Goal: Task Accomplishment & Management: Complete application form

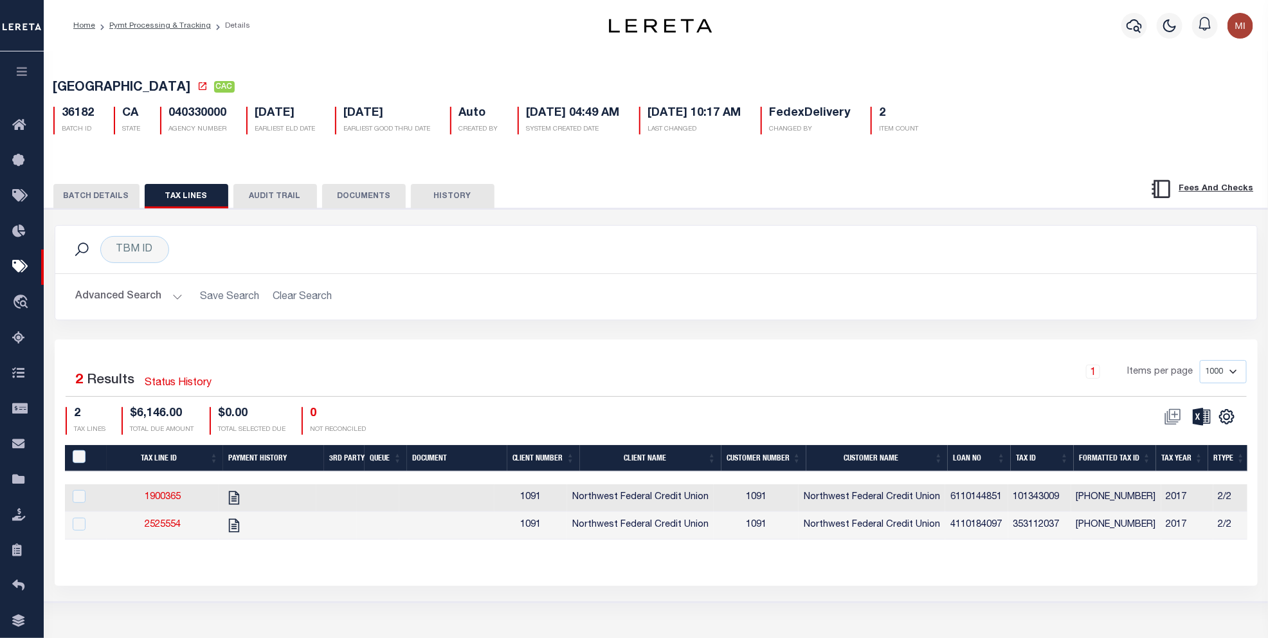
click at [16, 69] on icon "button" at bounding box center [22, 72] width 15 height 12
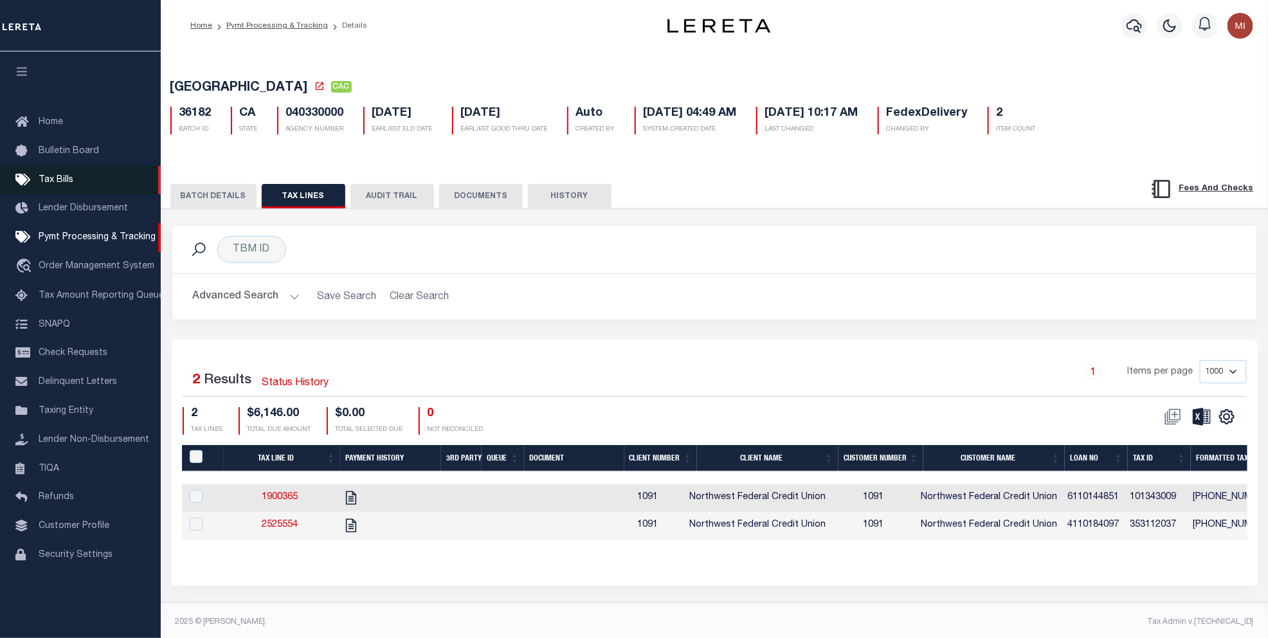
click at [57, 182] on span "Tax Bills" at bounding box center [56, 180] width 35 height 9
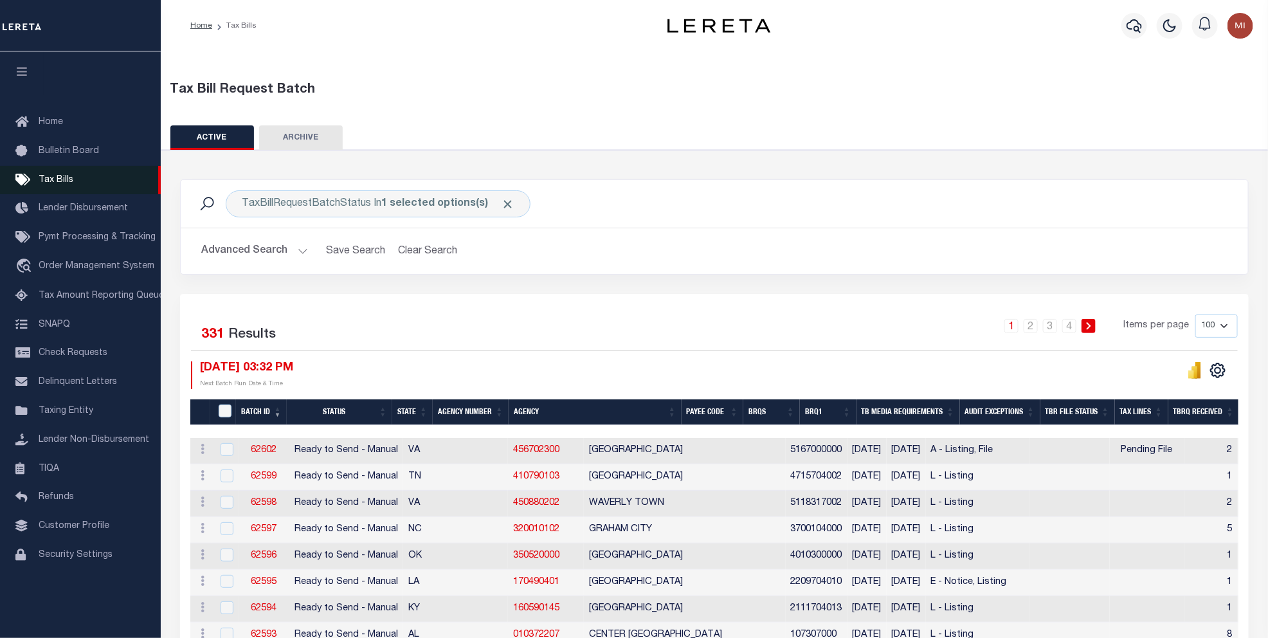
click at [58, 176] on span "Tax Bills" at bounding box center [56, 180] width 35 height 9
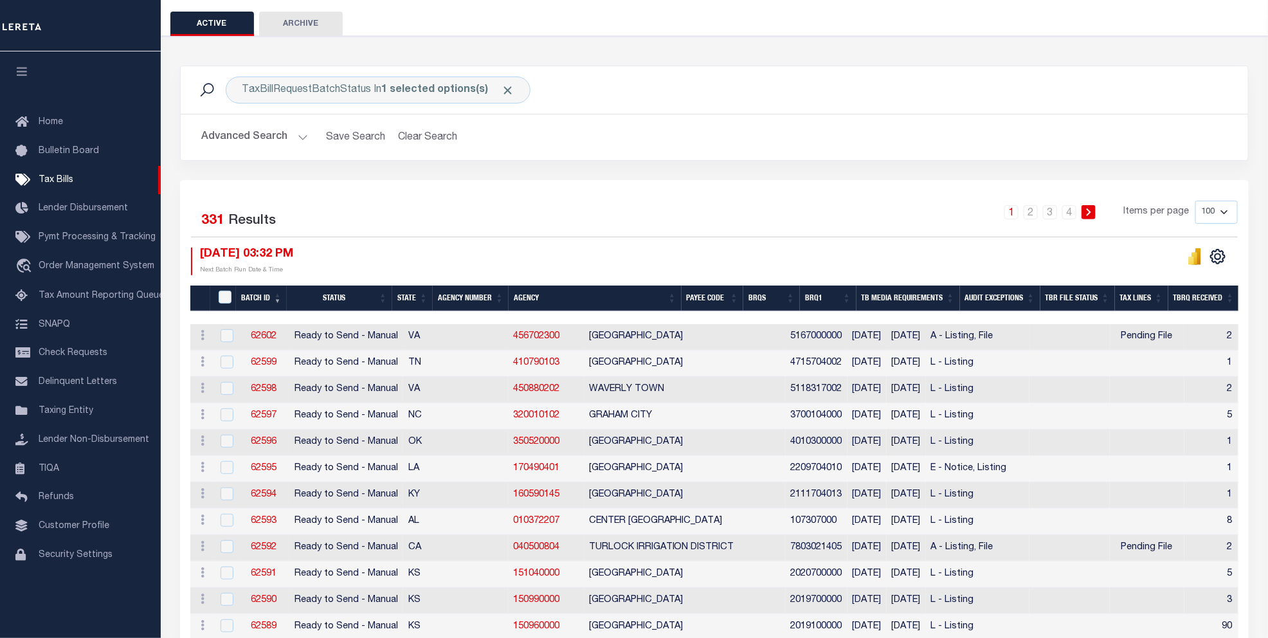
scroll to position [161, 0]
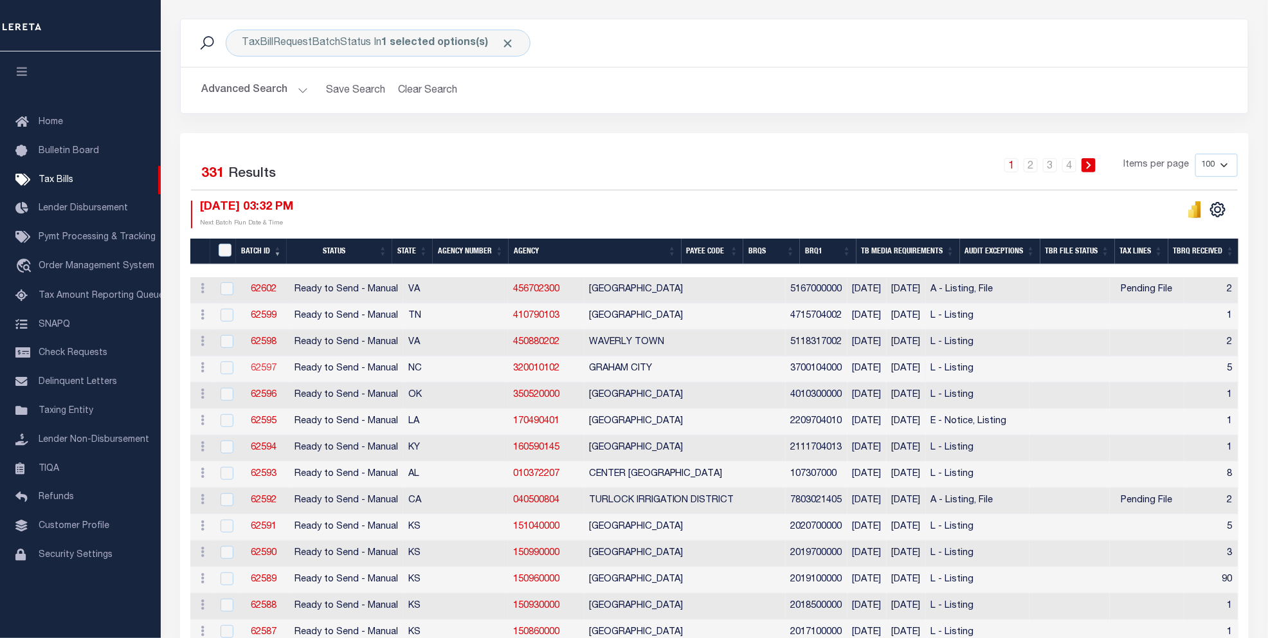
click at [268, 371] on link "62597" at bounding box center [264, 368] width 26 height 9
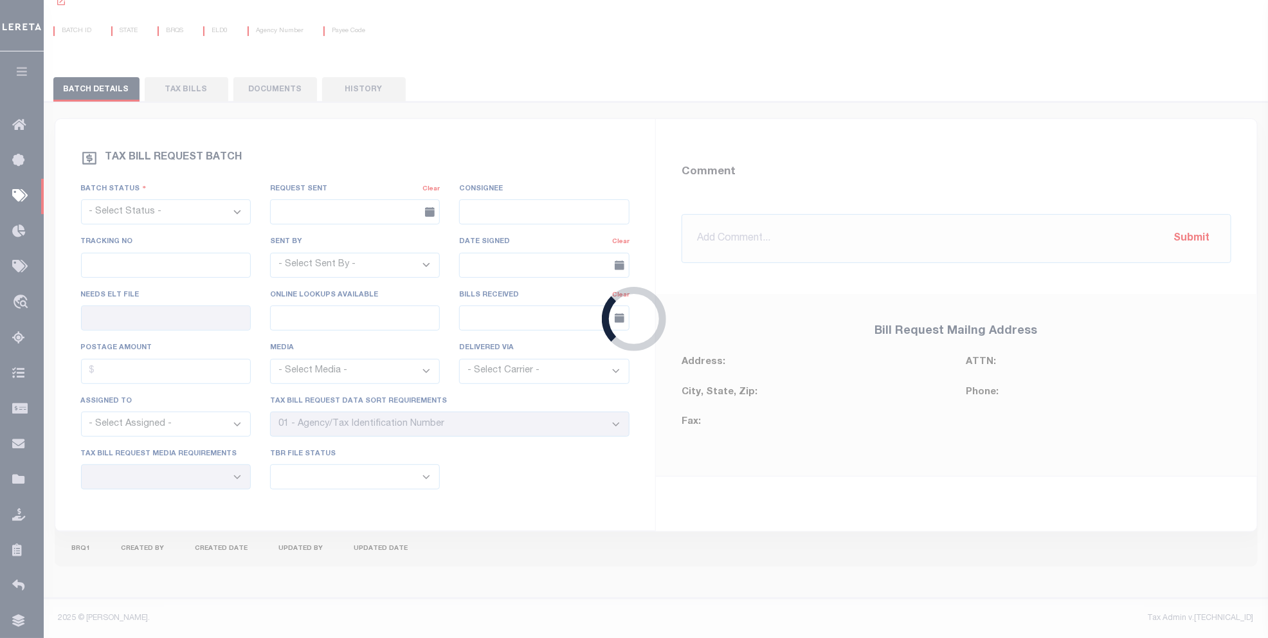
select select "RTS"
type input "No"
select select "20"
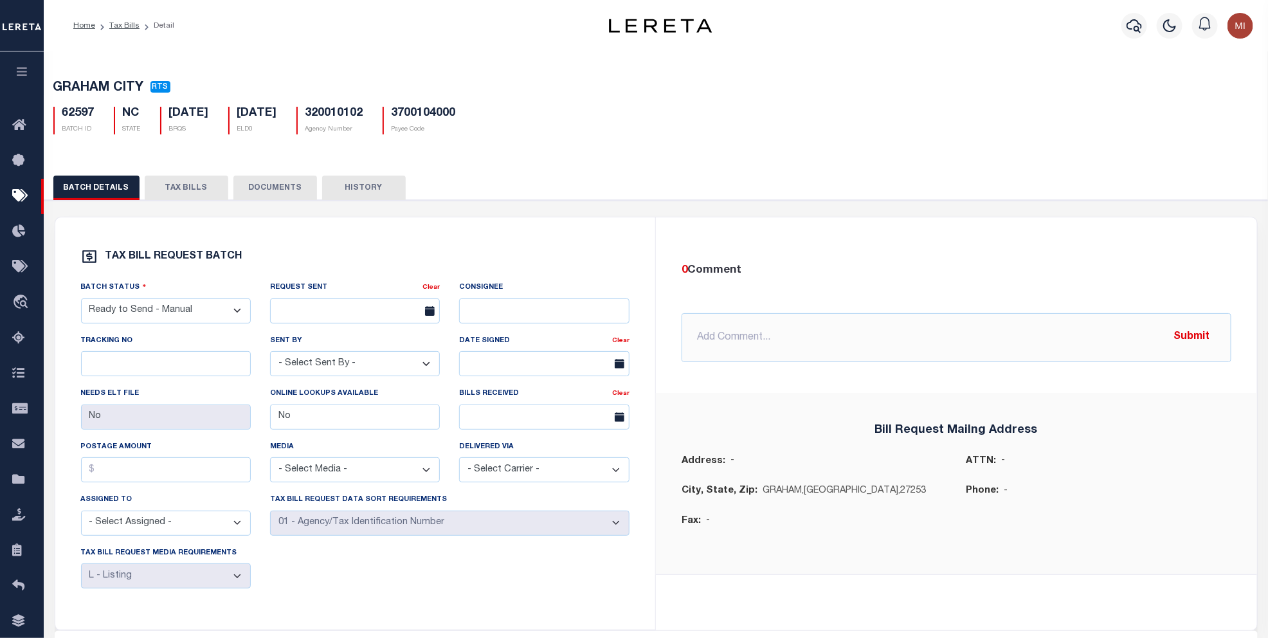
click at [264, 191] on button "DOCUMENTS" at bounding box center [275, 188] width 84 height 24
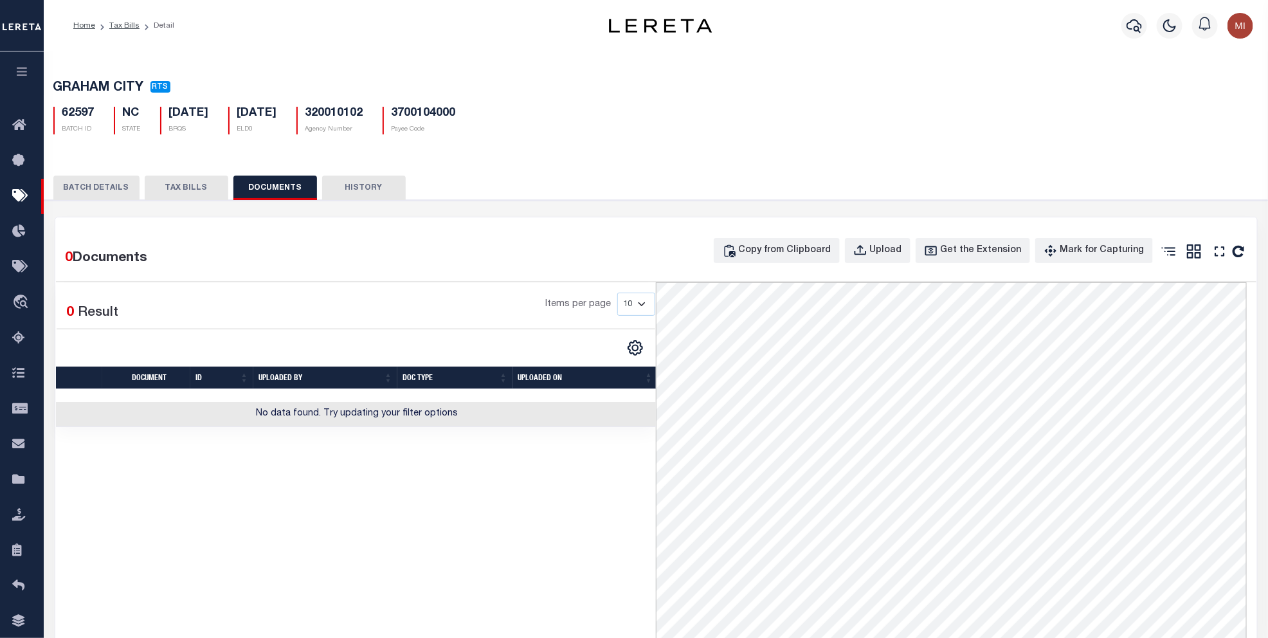
click at [185, 192] on button "TAX BILLS" at bounding box center [187, 188] width 84 height 24
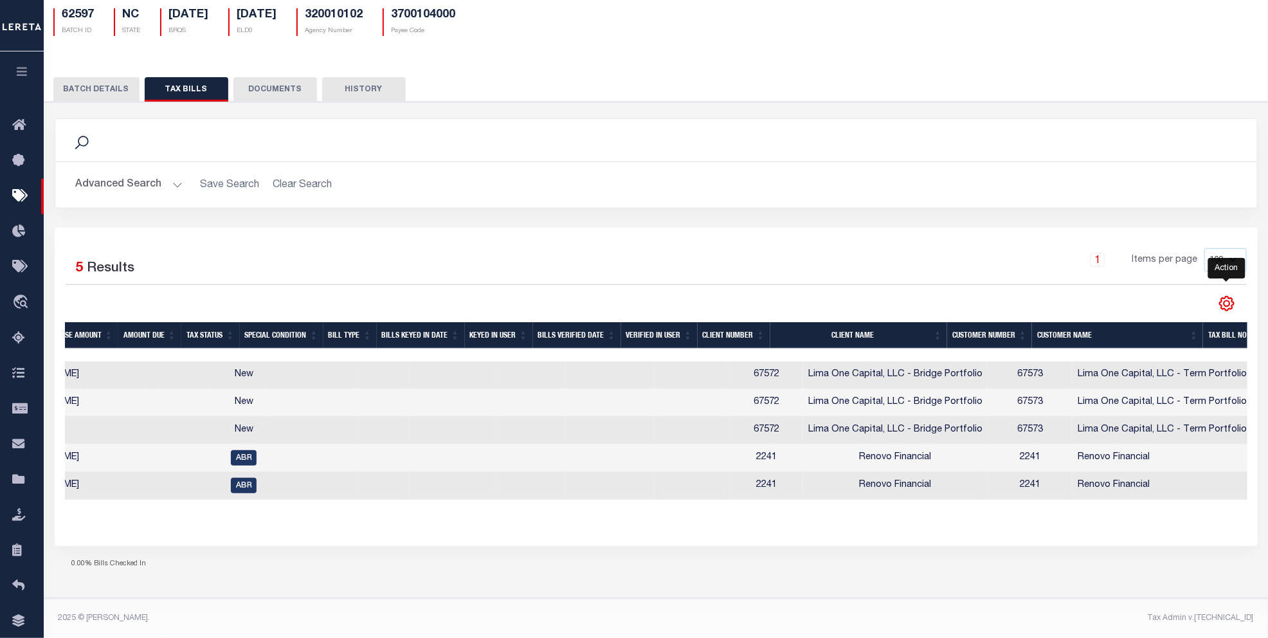
click at [1226, 295] on icon "" at bounding box center [1227, 303] width 17 height 17
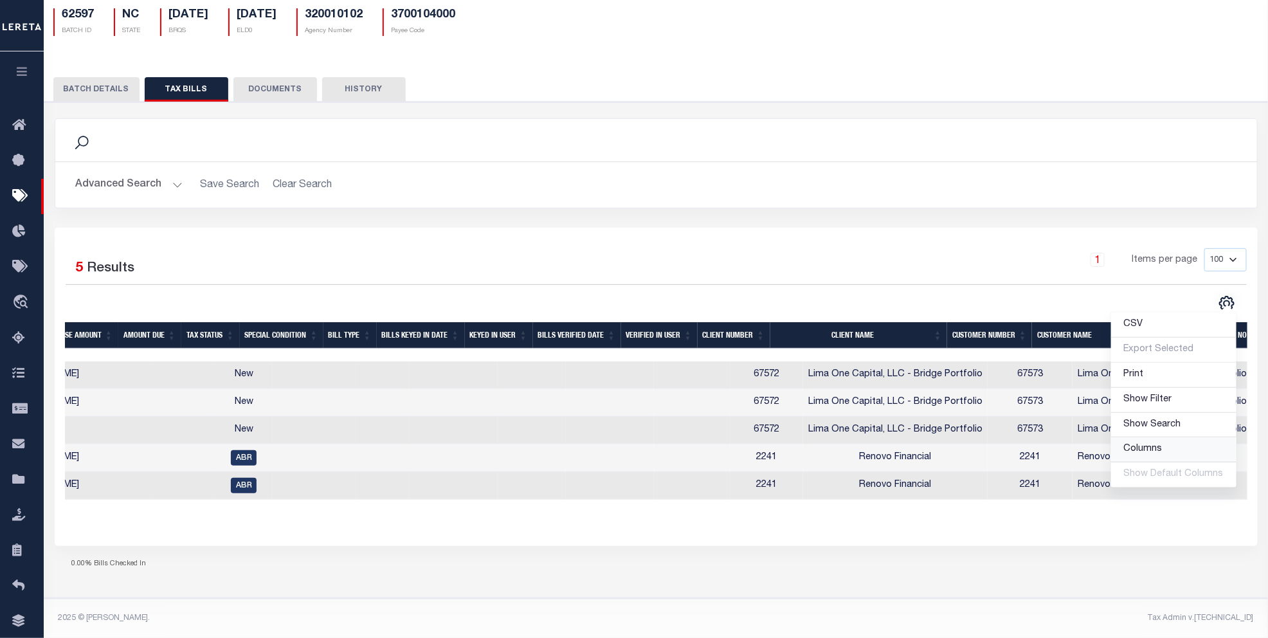
click at [1152, 444] on span "Columns" at bounding box center [1143, 448] width 39 height 9
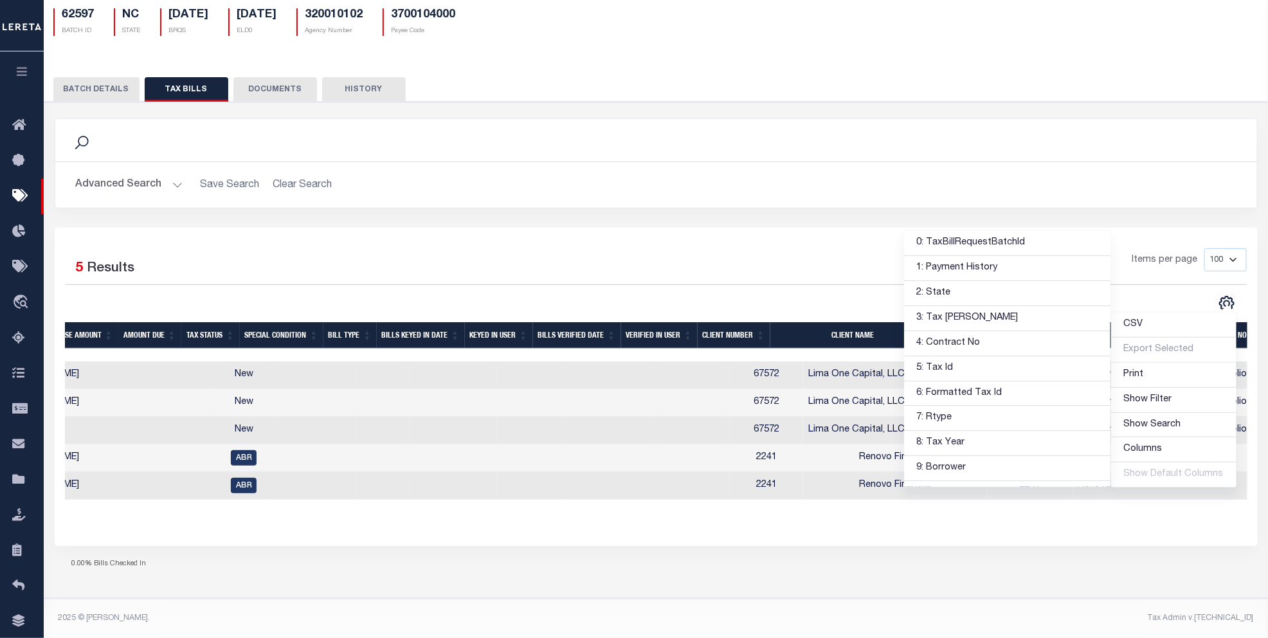
click at [792, 252] on div "1 Items per page 100 200 500 1000" at bounding box center [805, 264] width 881 height 33
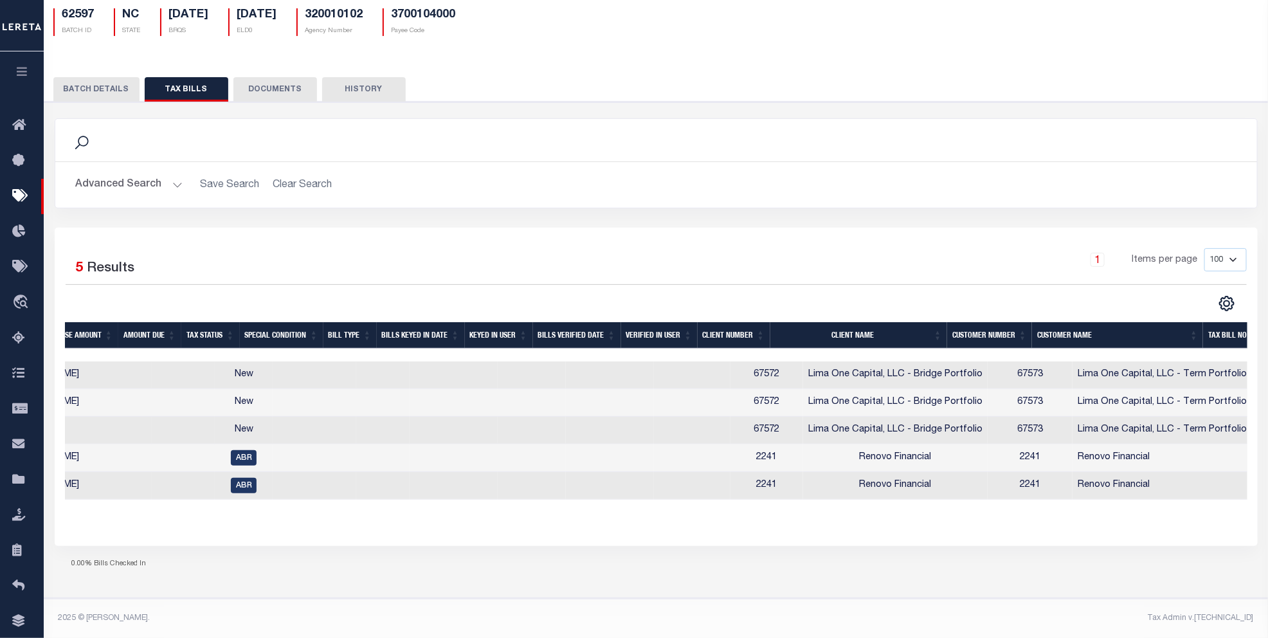
click at [24, 75] on icon "button" at bounding box center [22, 72] width 15 height 12
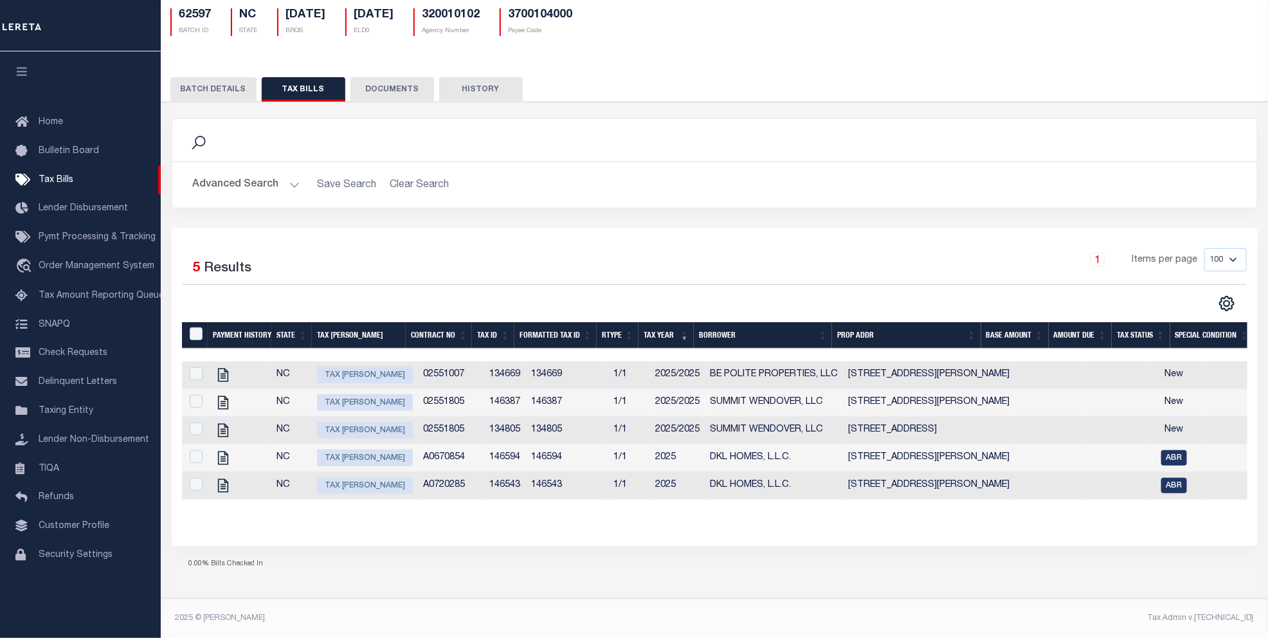
click at [693, 253] on div "1 Items per page 100 200 500 1000" at bounding box center [850, 264] width 794 height 33
click at [387, 77] on button "DOCUMENTS" at bounding box center [393, 89] width 84 height 24
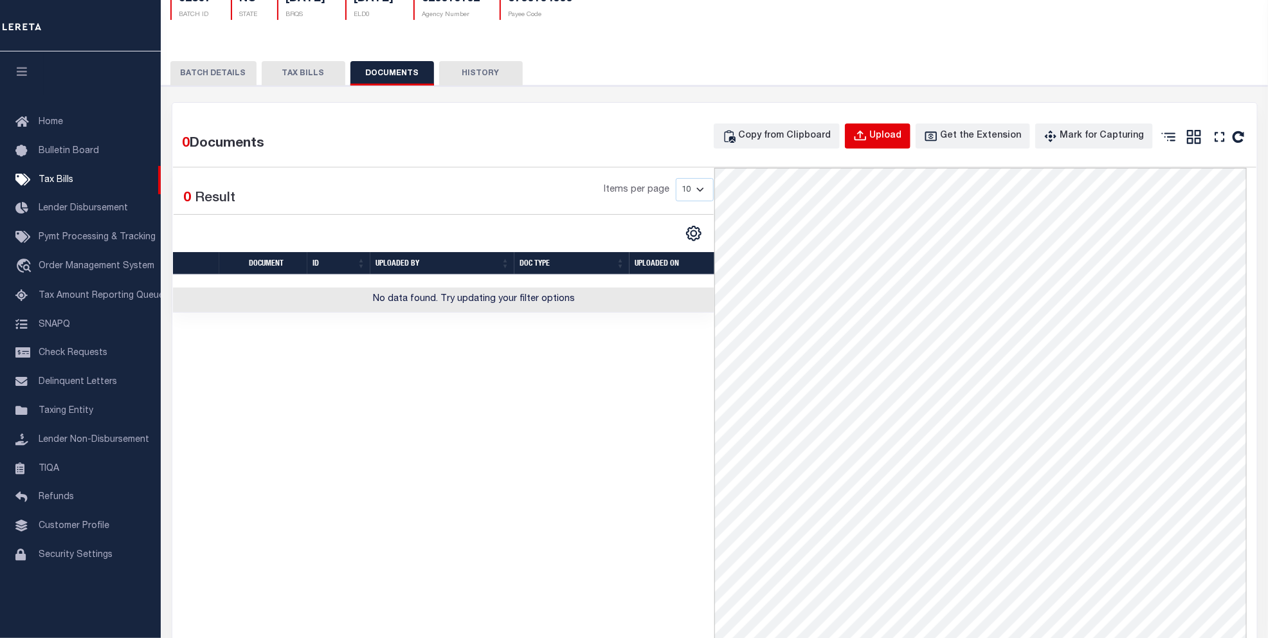
click at [895, 140] on div "Upload" at bounding box center [886, 136] width 32 height 14
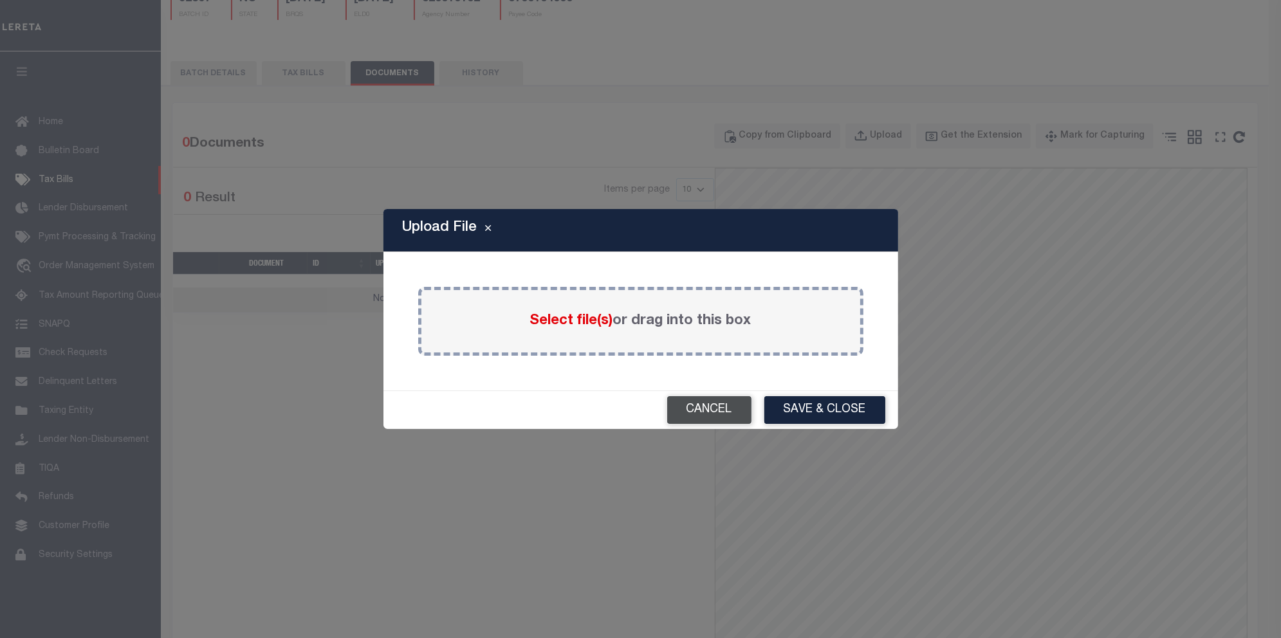
click at [722, 416] on button "Cancel" at bounding box center [709, 410] width 84 height 28
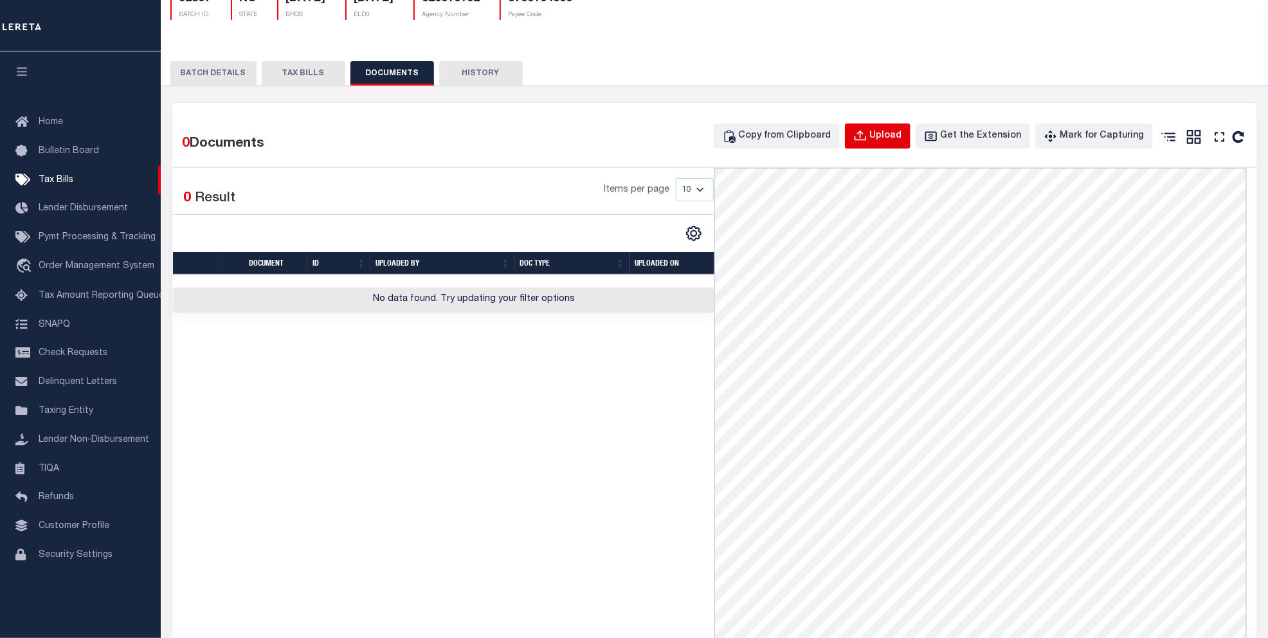
click at [892, 142] on div "Upload" at bounding box center [886, 136] width 32 height 14
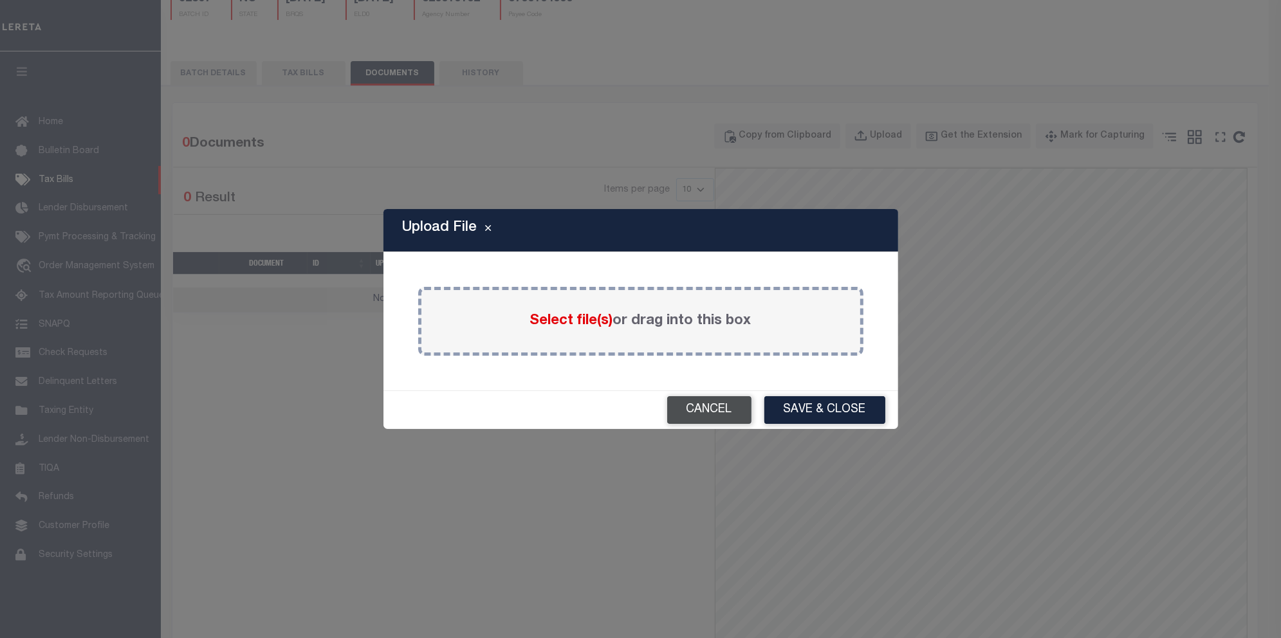
click at [699, 417] on button "Cancel" at bounding box center [709, 410] width 84 height 28
